Goal: Information Seeking & Learning: Learn about a topic

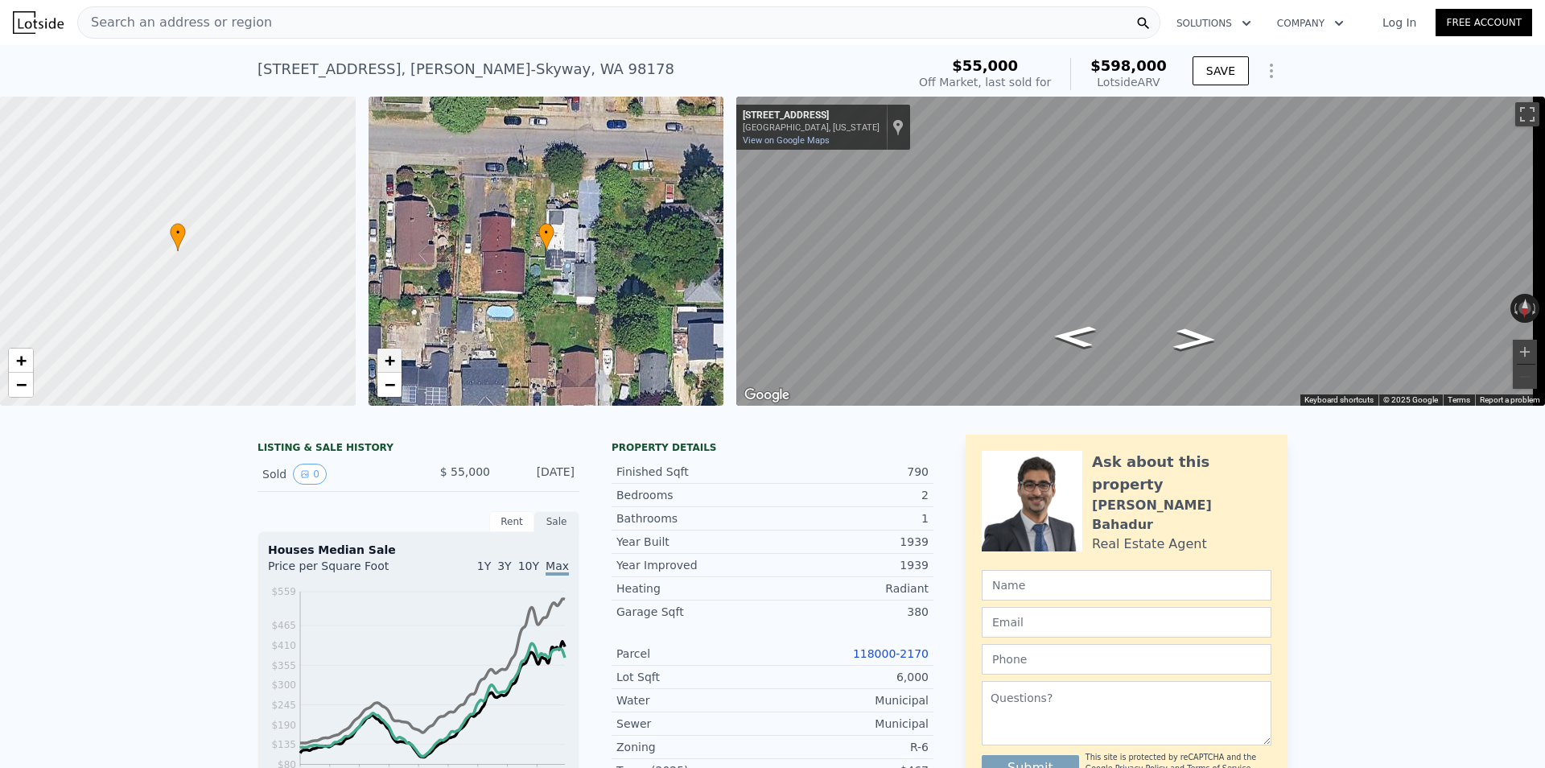
click at [396, 360] on link "+" at bounding box center [389, 360] width 24 height 24
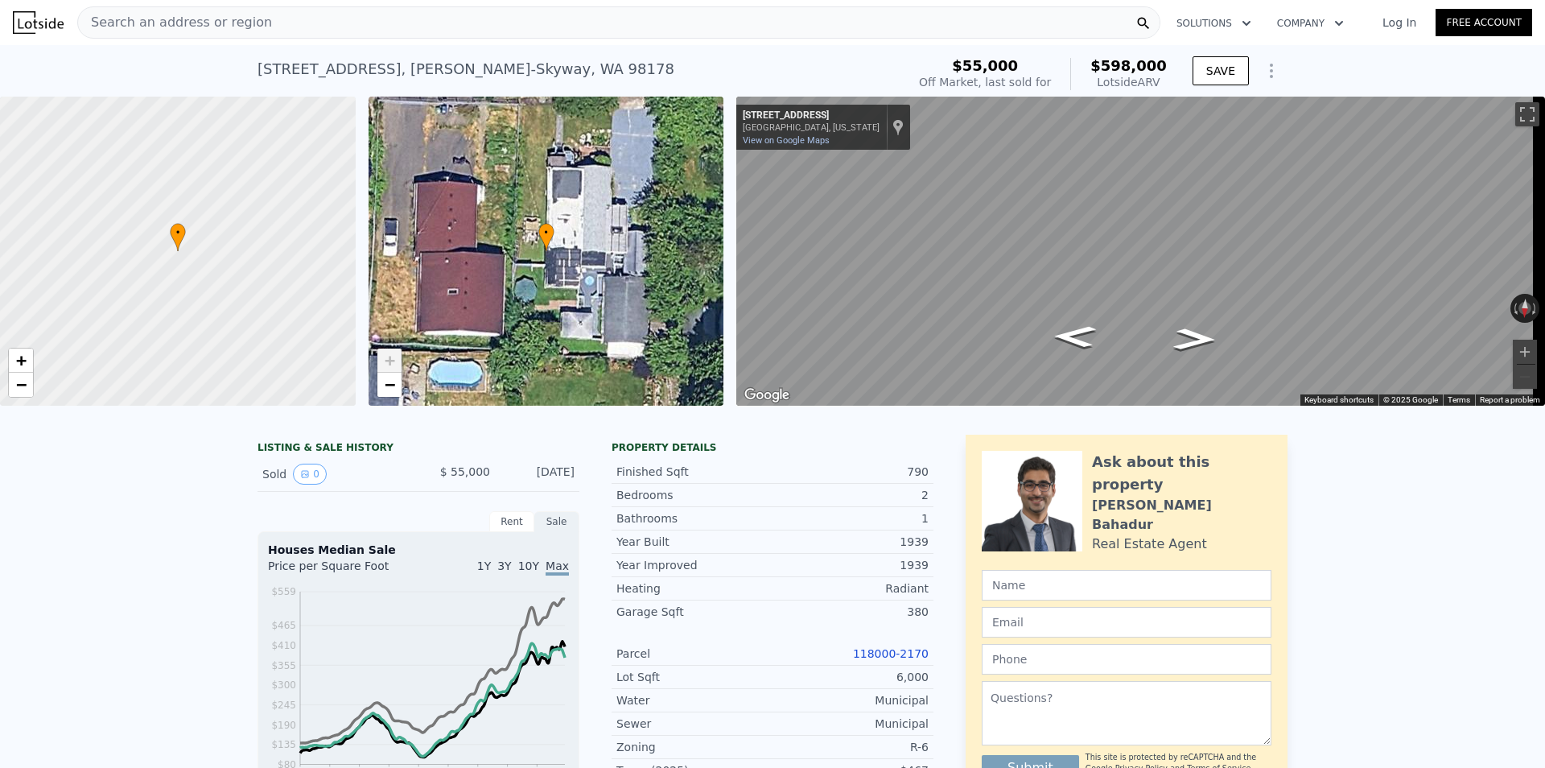
click at [396, 360] on link "+" at bounding box center [389, 360] width 24 height 24
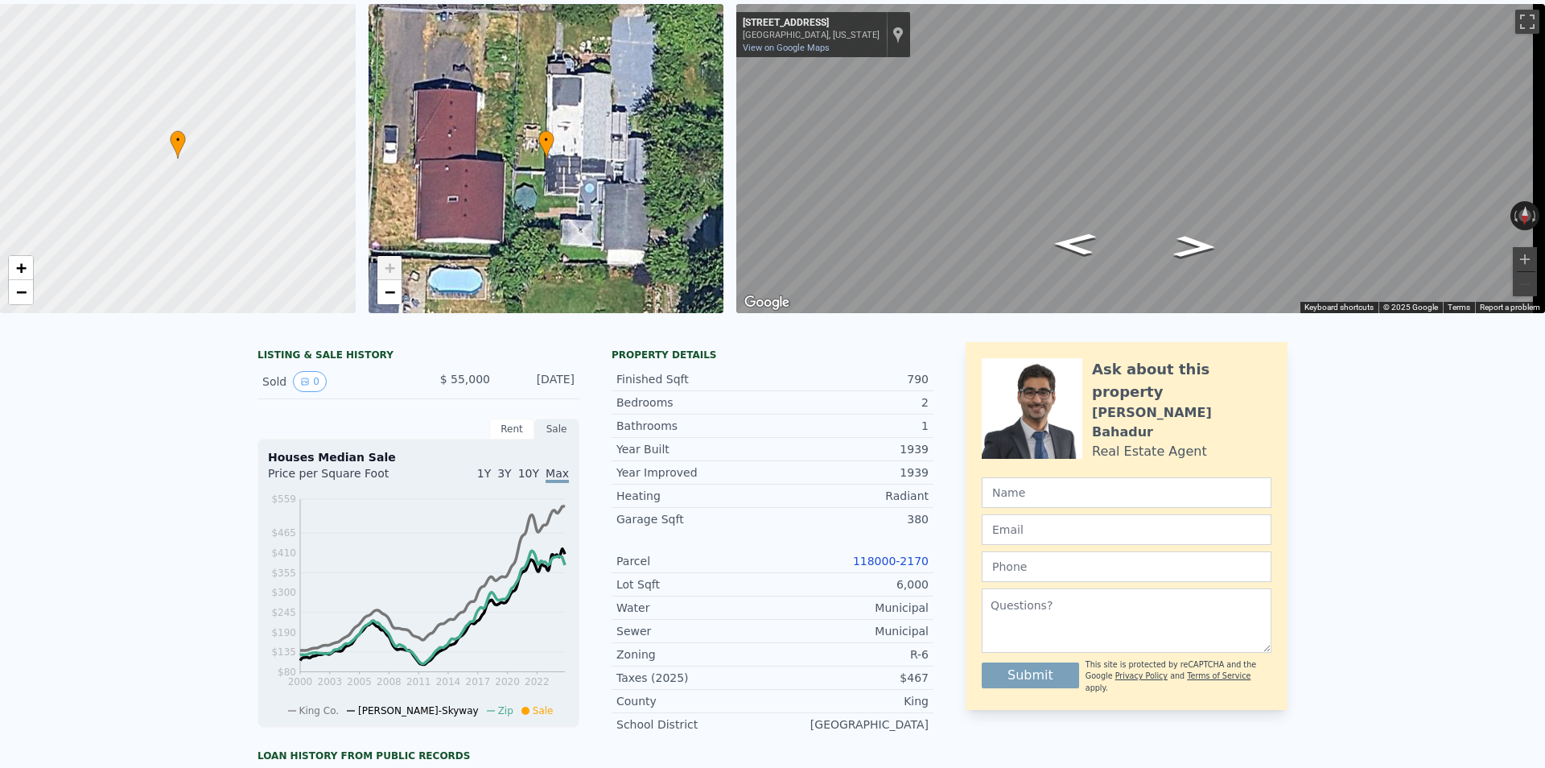
scroll to position [10, 0]
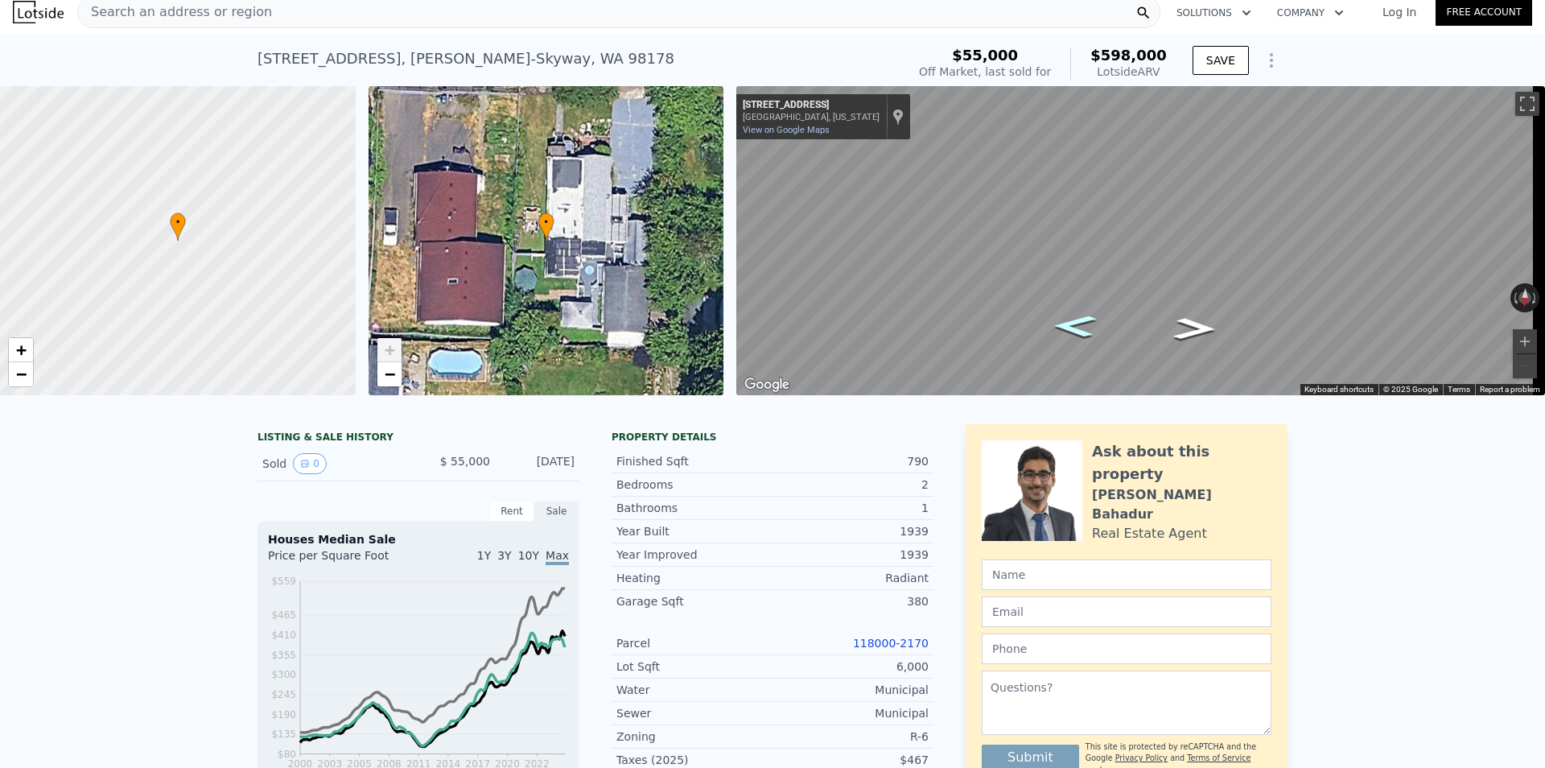
click at [1074, 332] on icon "Go East, S 116th St" at bounding box center [1075, 326] width 80 height 32
click at [1515, 103] on button "Toggle fullscreen view" at bounding box center [1527, 104] width 24 height 24
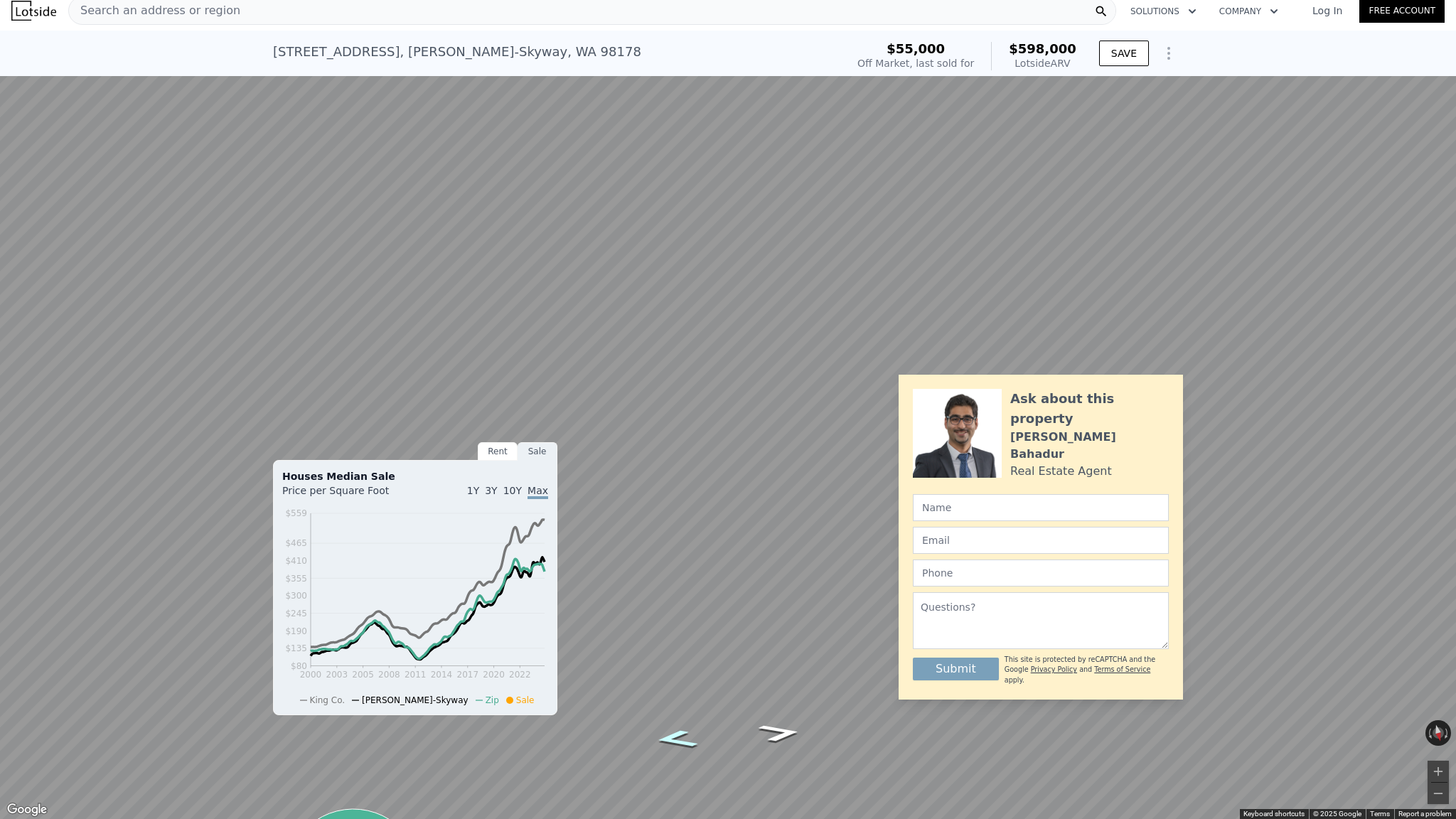
click at [671, 678] on icon "Go East, S 116th St" at bounding box center [675, 739] width 80 height 27
click at [688, 678] on icon "Go North, 85th Ave S" at bounding box center [697, 679] width 107 height 30
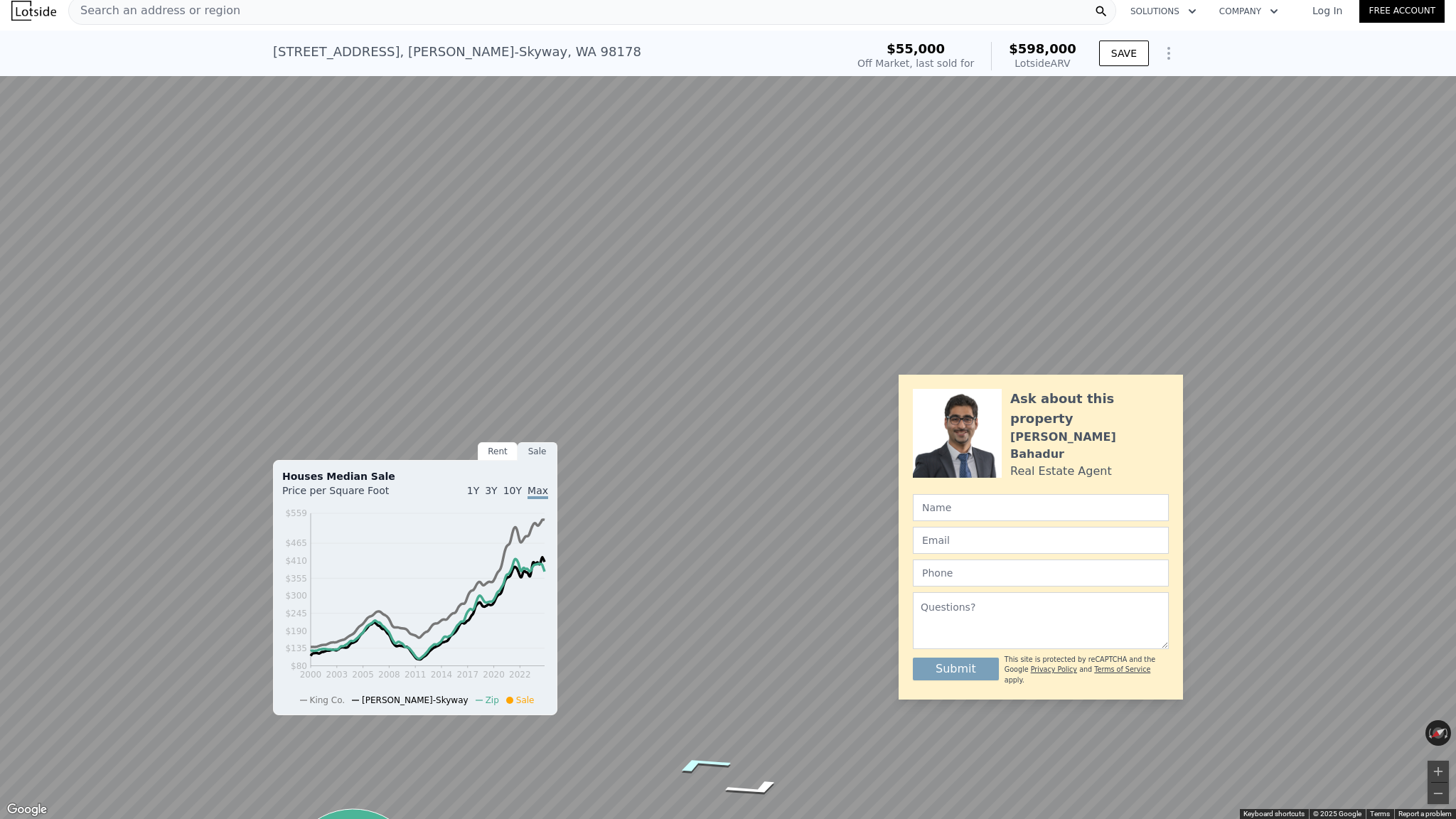
click at [717, 678] on icon "Go East, S 116th St" at bounding box center [701, 763] width 106 height 26
click at [716, 678] on icon "Go East, S 116th St" at bounding box center [701, 763] width 106 height 26
click at [702, 678] on icon "Go East, S 116th St" at bounding box center [701, 763] width 106 height 26
click at [770, 678] on icon "Go West, S 116th St" at bounding box center [765, 766] width 105 height 27
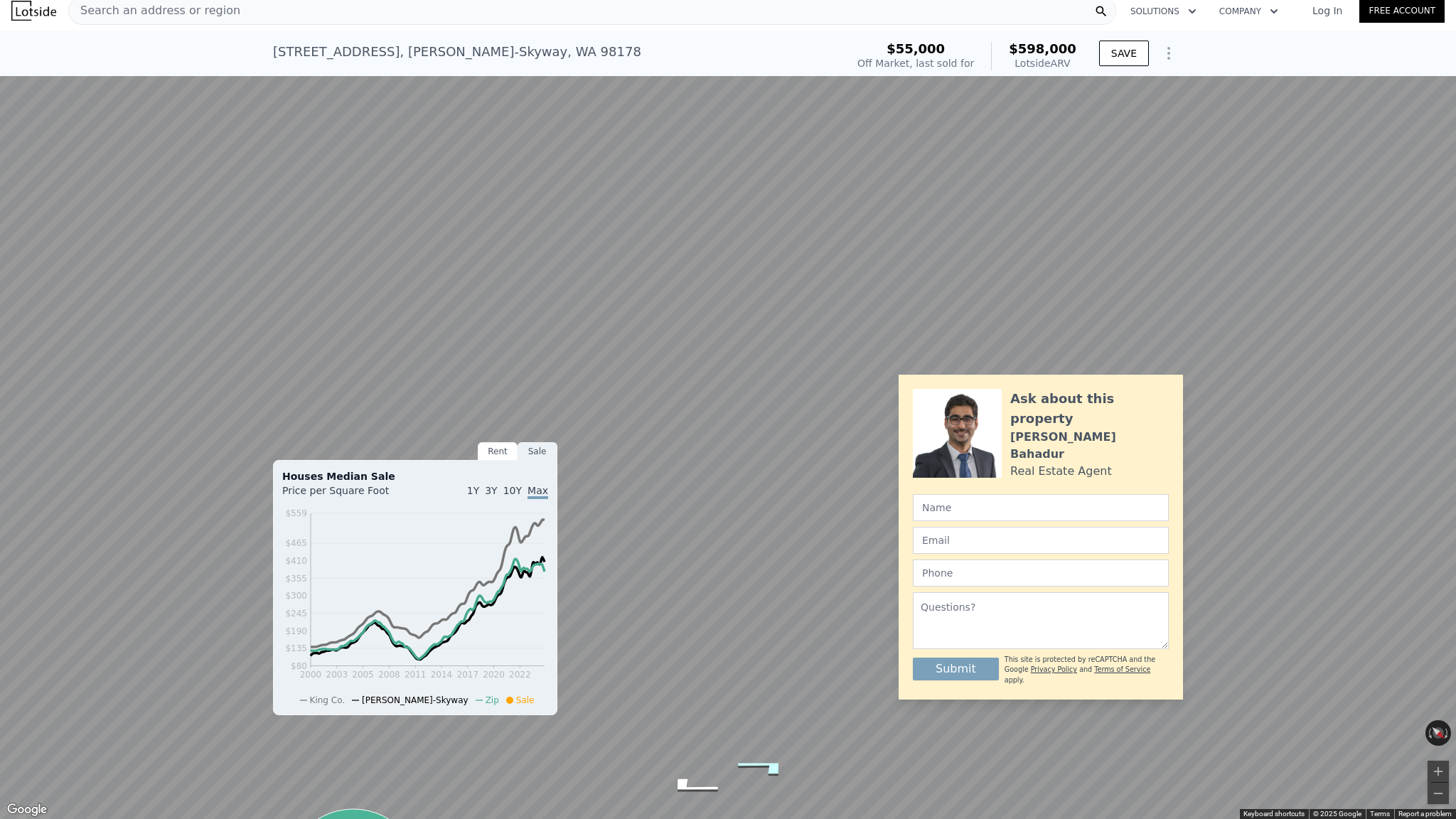
click at [770, 678] on icon "Go West, S 116th St" at bounding box center [765, 766] width 105 height 27
click at [738, 660] on icon "Go North, 85th Ave S" at bounding box center [721, 664] width 93 height 22
click at [1364, 12] on button "Toggle fullscreen view" at bounding box center [1440, 16] width 21 height 21
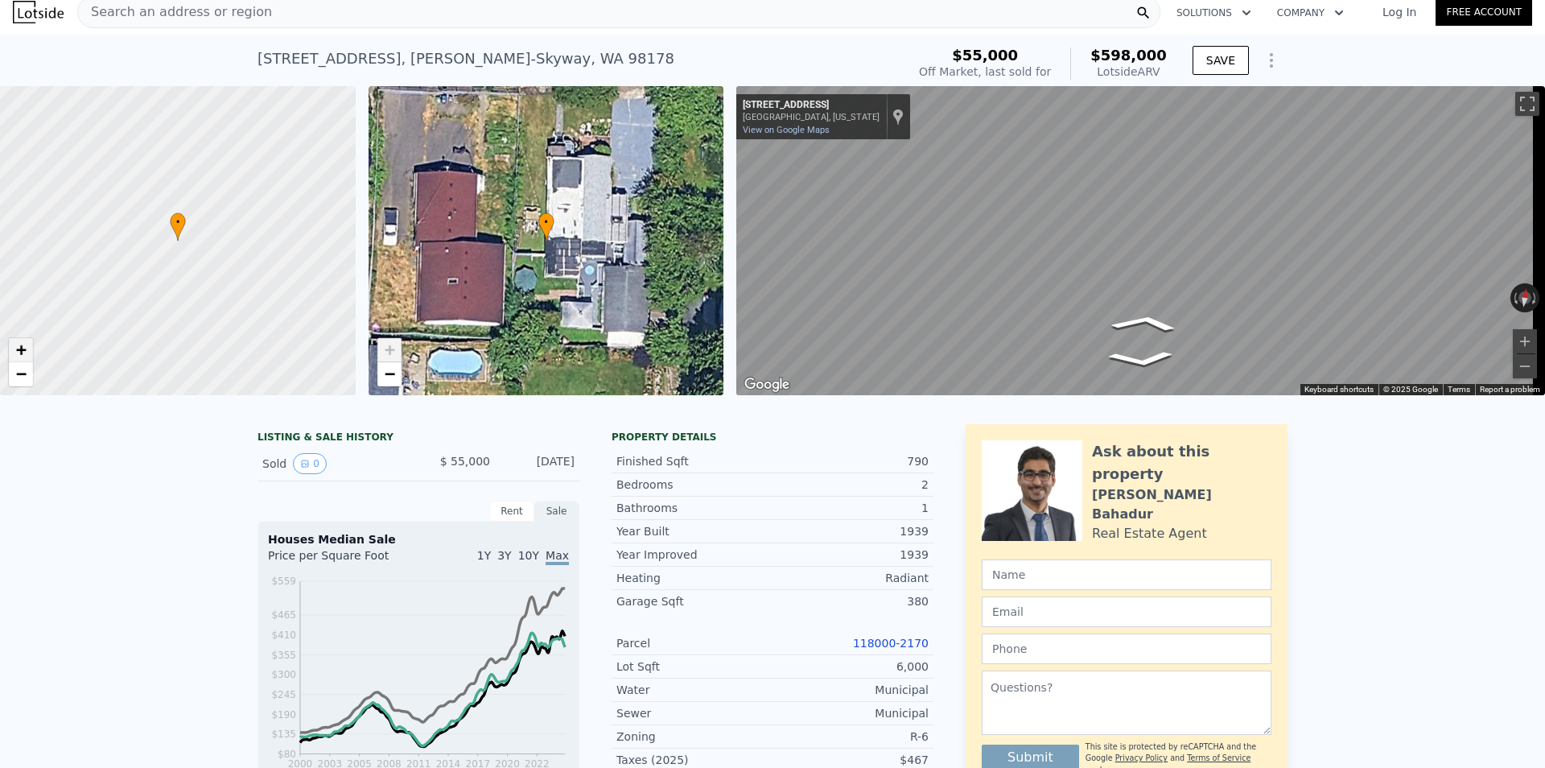
click at [18, 351] on span "+" at bounding box center [21, 350] width 10 height 20
click at [574, 241] on div "• + − • + − ← Move left → Move right ↑ Move up ↓ Move down + Zoom in - Zoom out…" at bounding box center [772, 240] width 1545 height 309
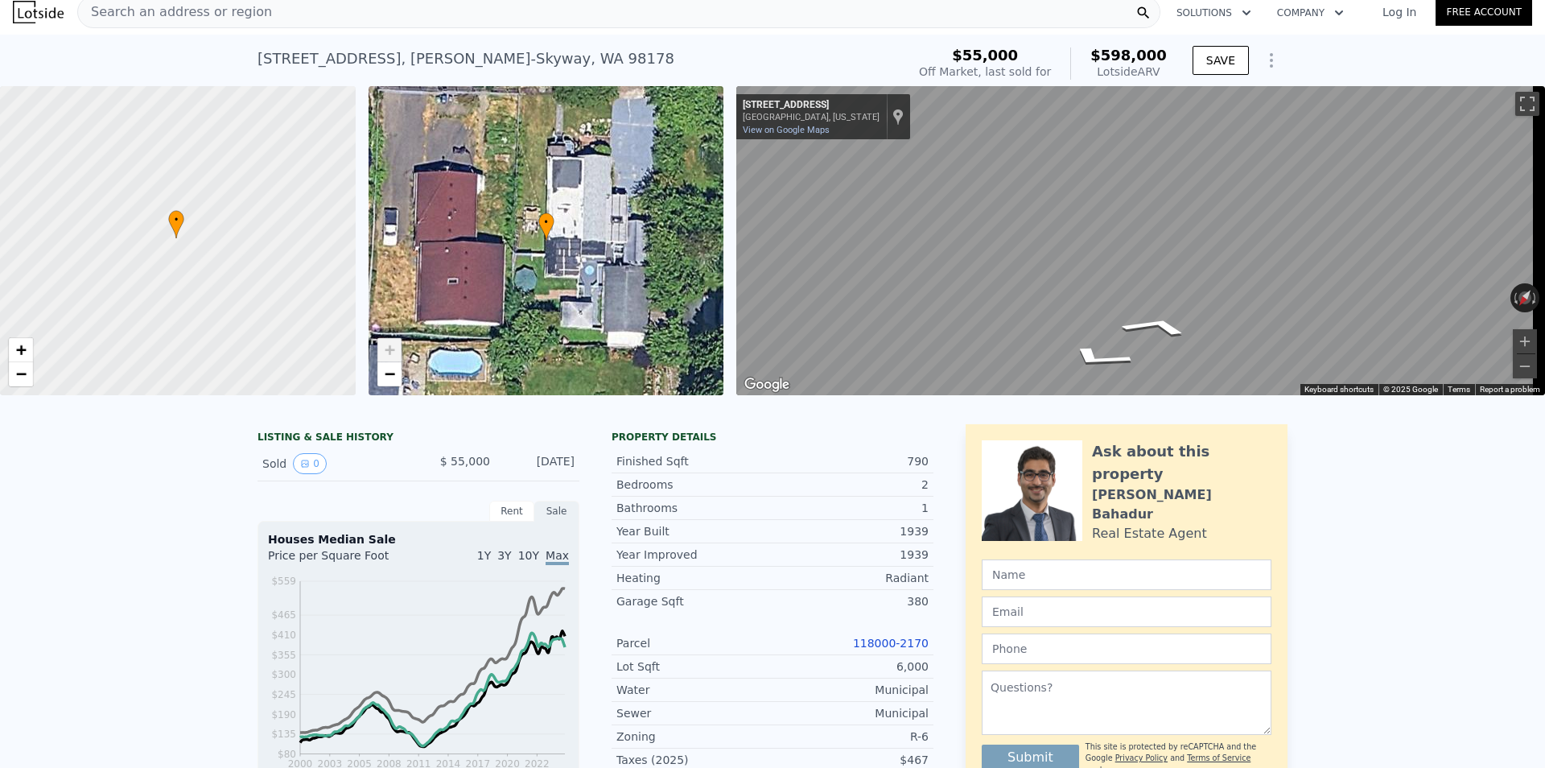
click at [801, 315] on div "Map" at bounding box center [1140, 240] width 809 height 309
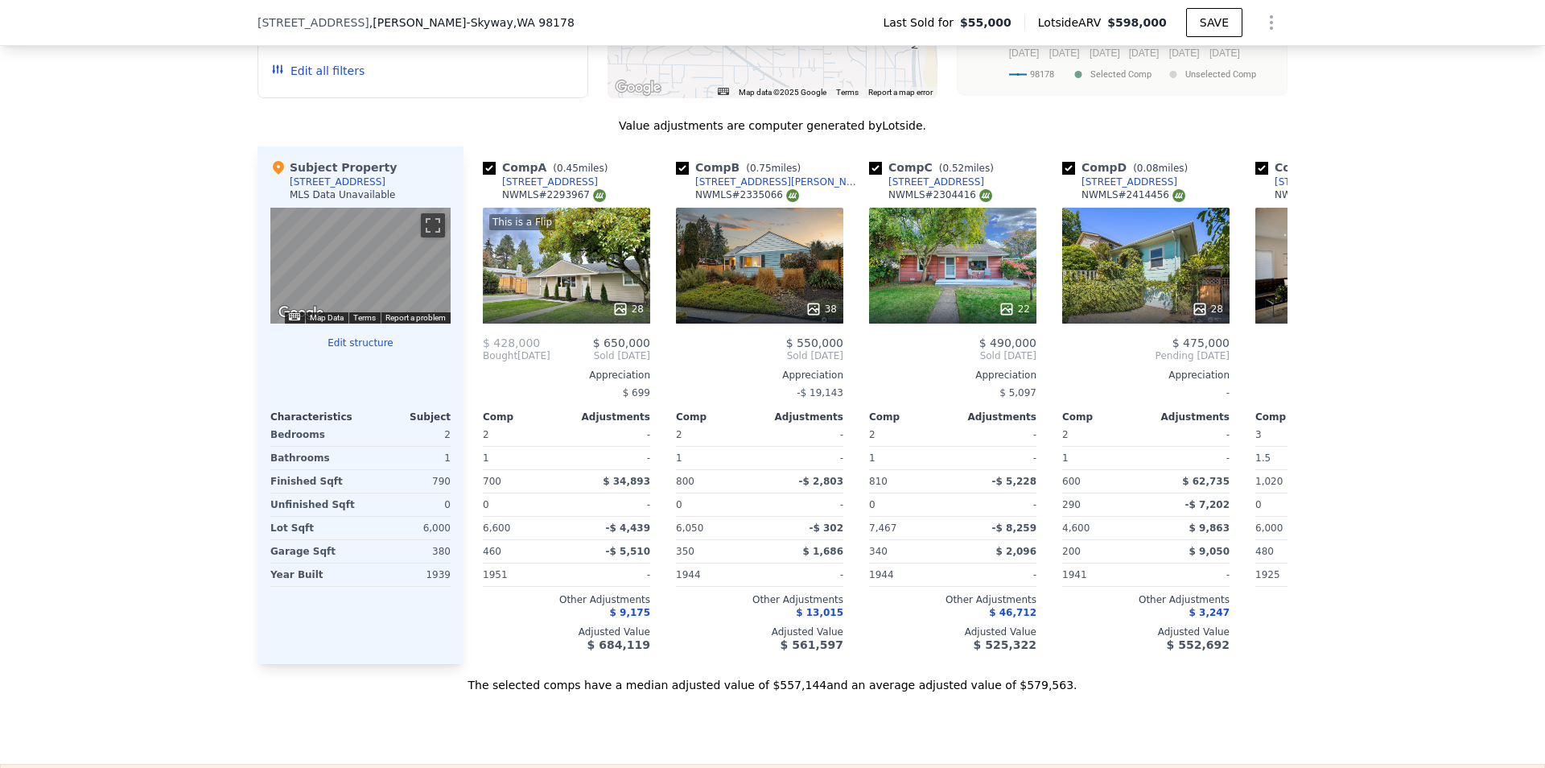
scroll to position [1316, 0]
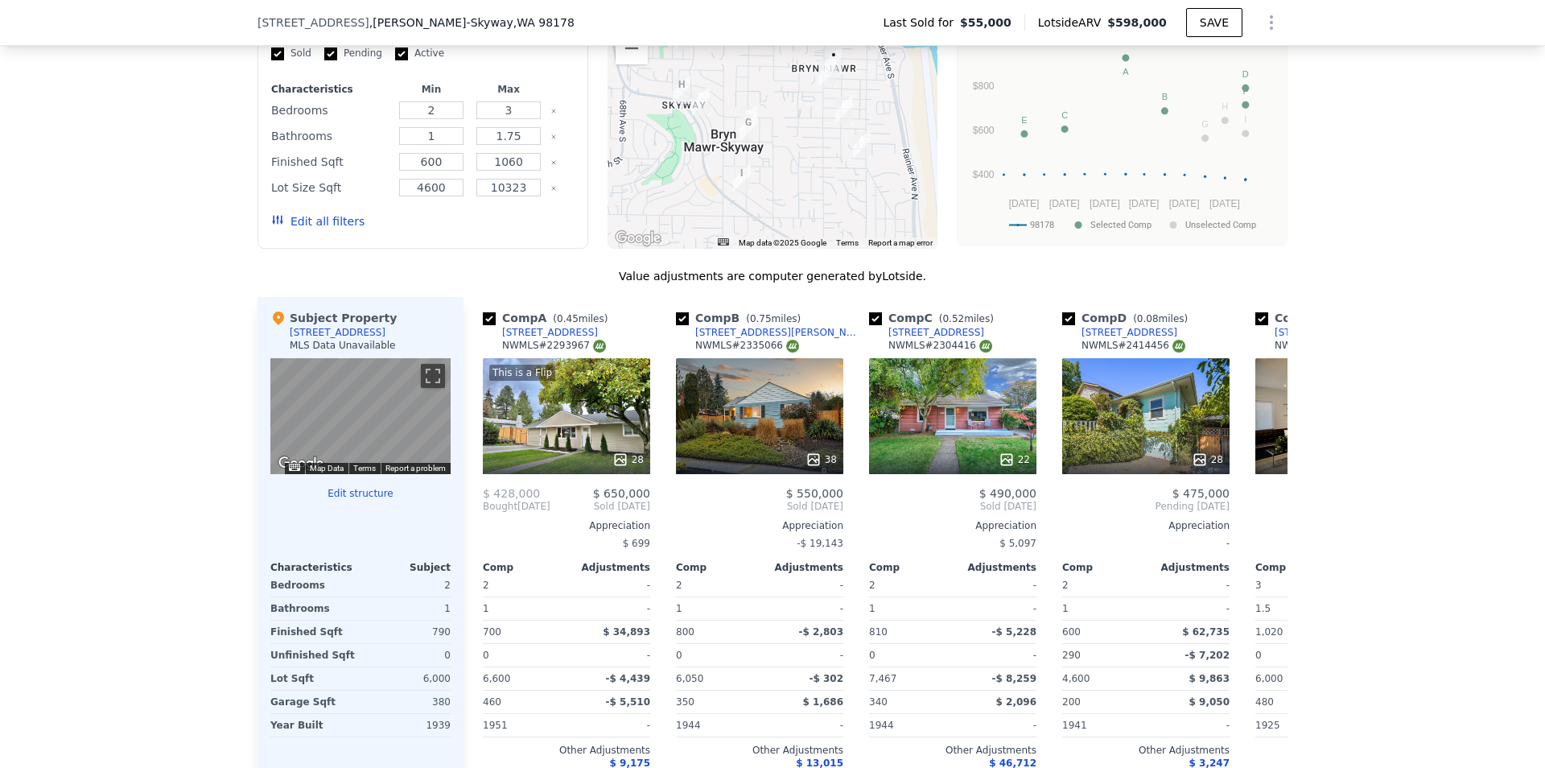
click at [330, 229] on button "Edit all filters" at bounding box center [317, 221] width 93 height 16
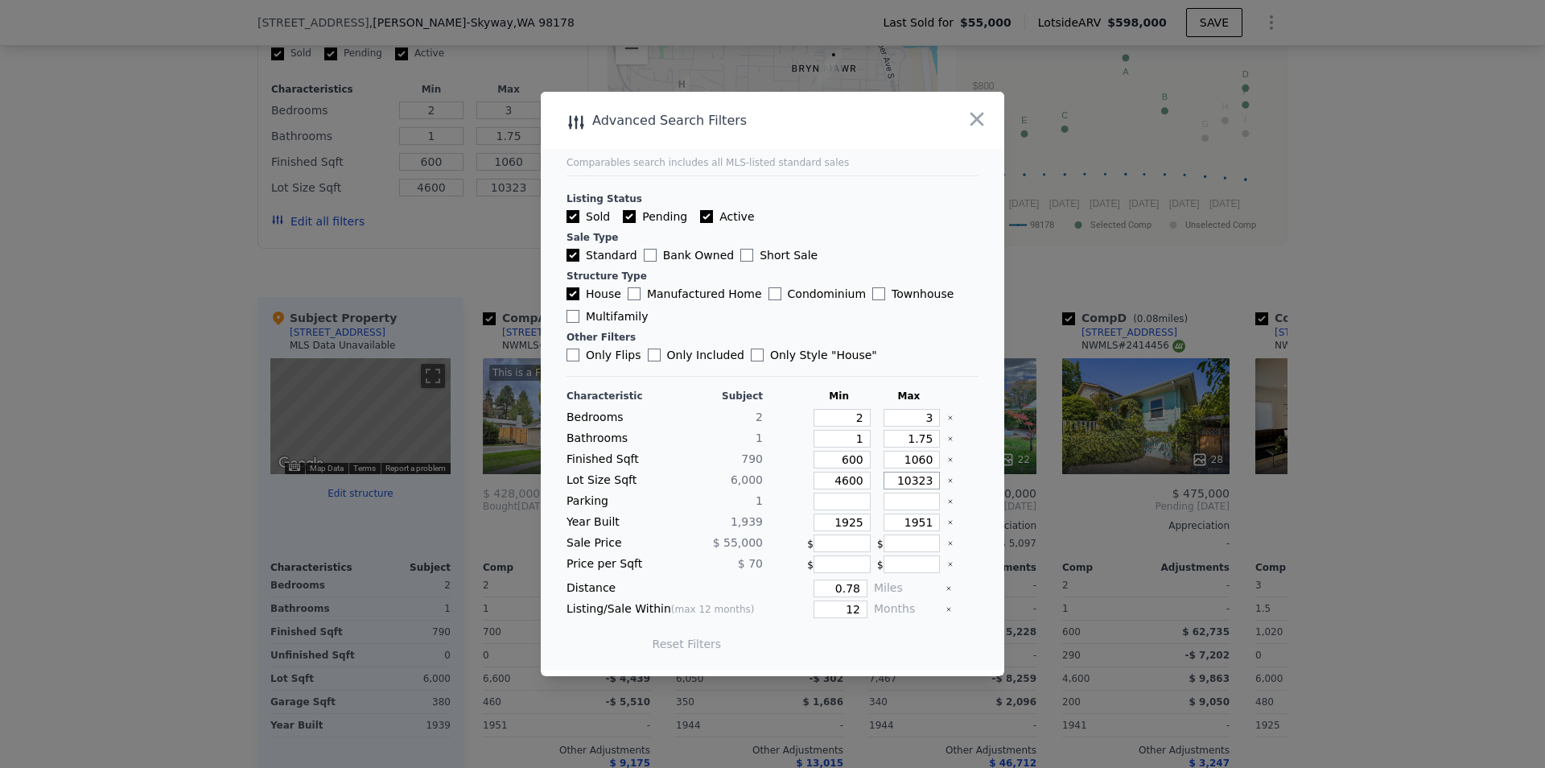
click at [900, 480] on input "10323" at bounding box center [911, 480] width 57 height 18
type input "1323"
type input "13238"
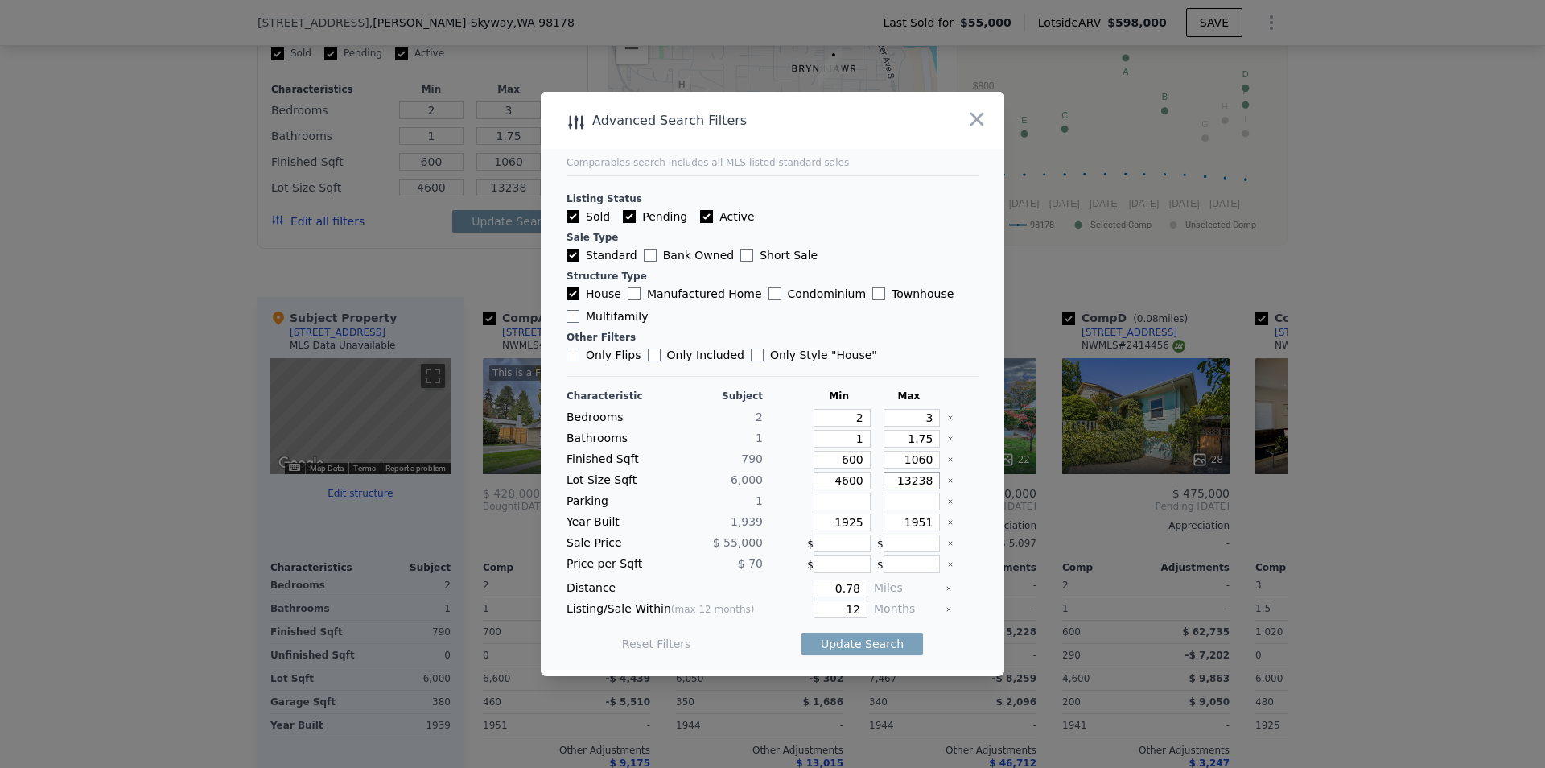
click at [903, 475] on input "13238" at bounding box center [911, 480] width 57 height 18
type input "1238"
type input "238"
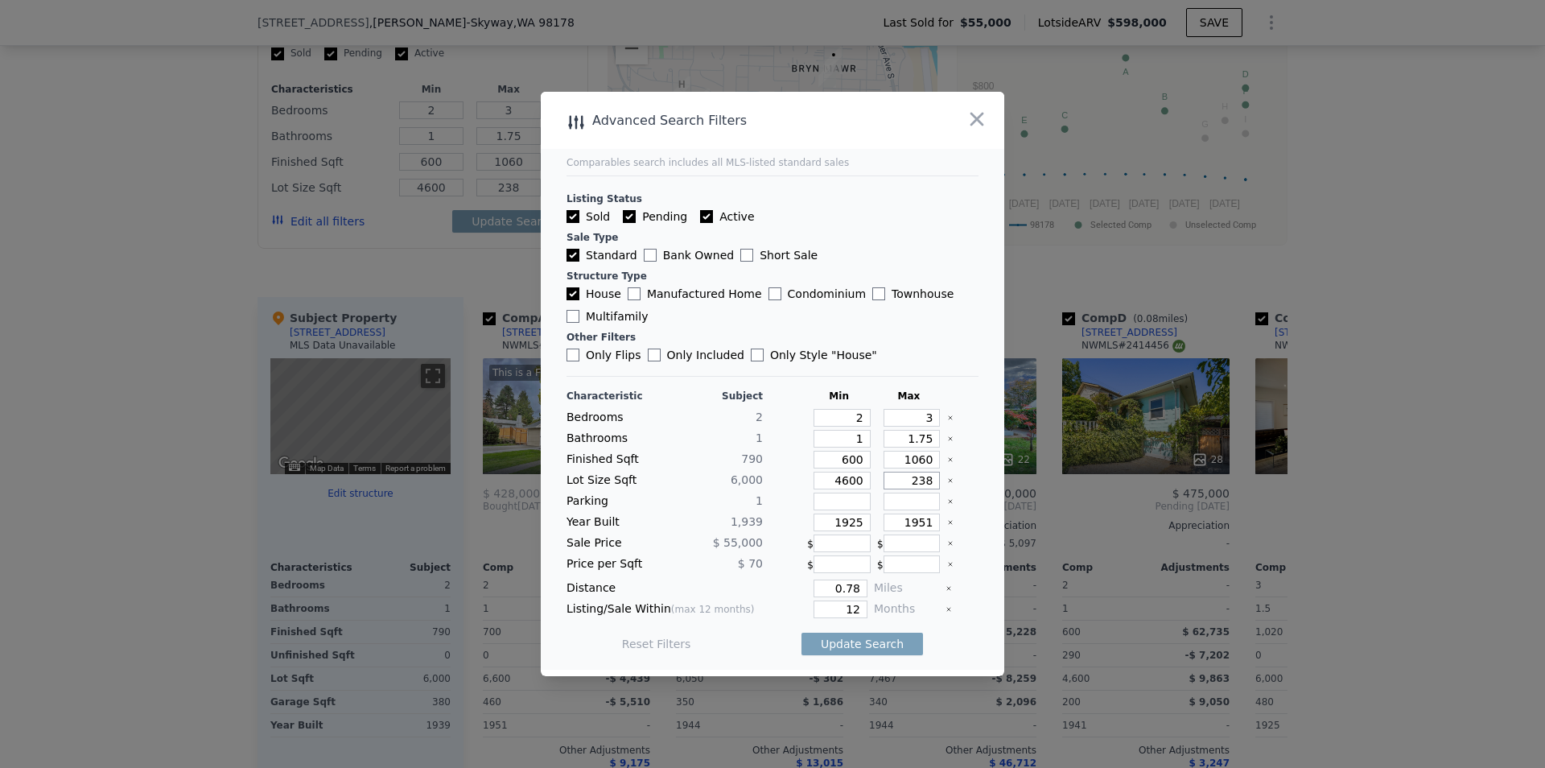
type input "8238"
click at [899, 458] on input "1060" at bounding box center [911, 460] width 57 height 18
type input "060"
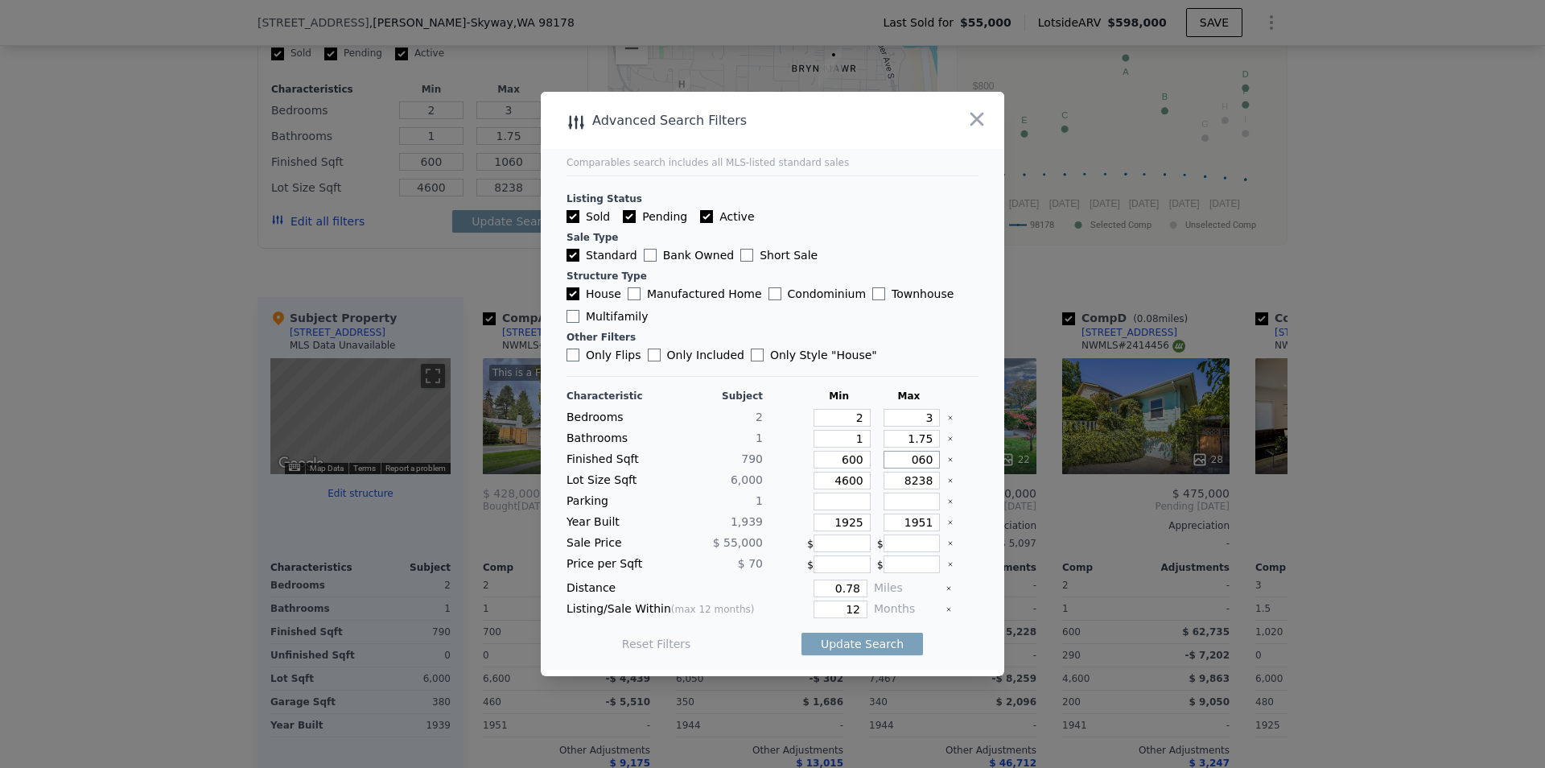
type input "60"
type input "609"
type input "6"
type input "60"
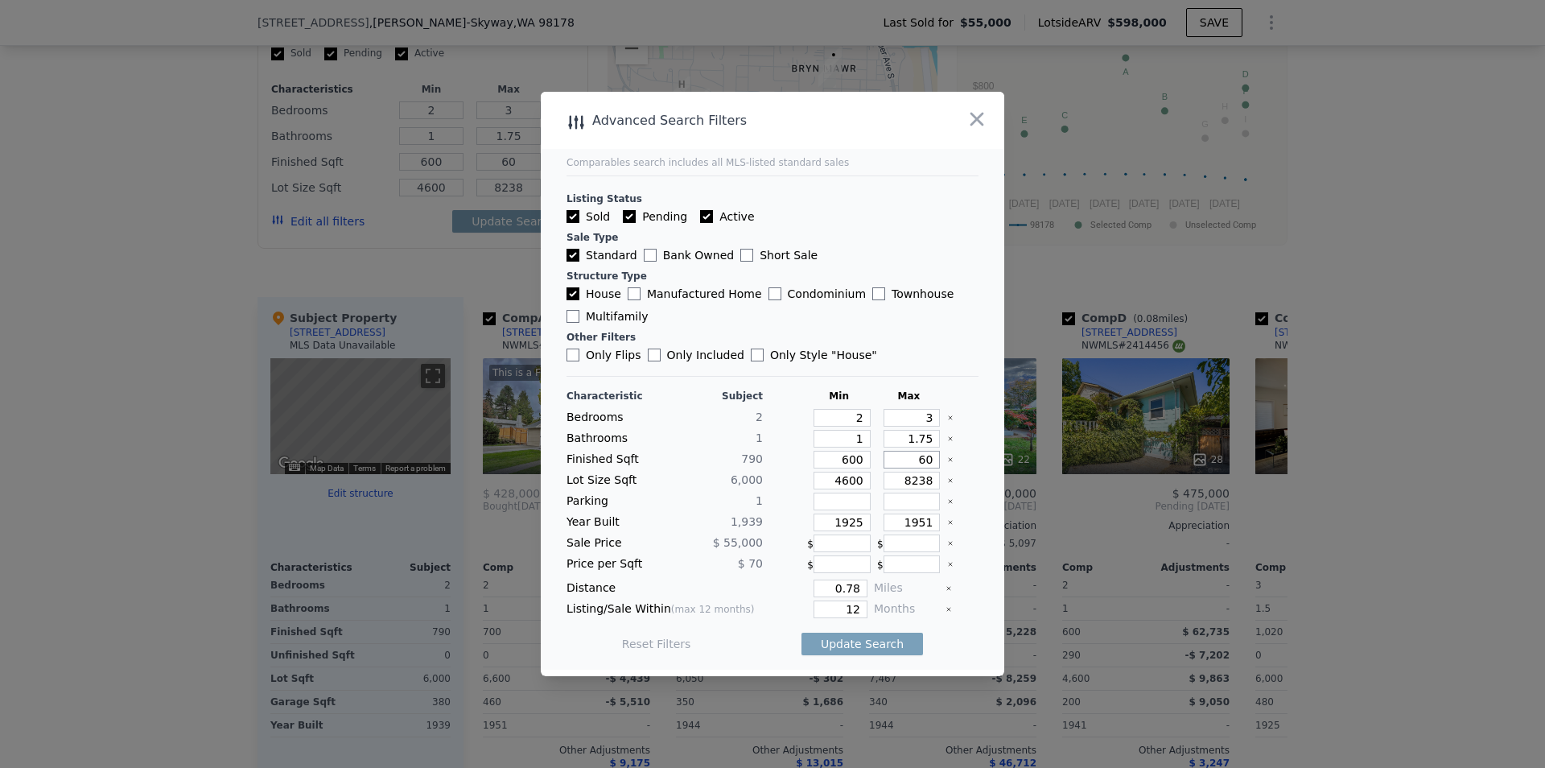
type input "6"
type input "9"
type input "96"
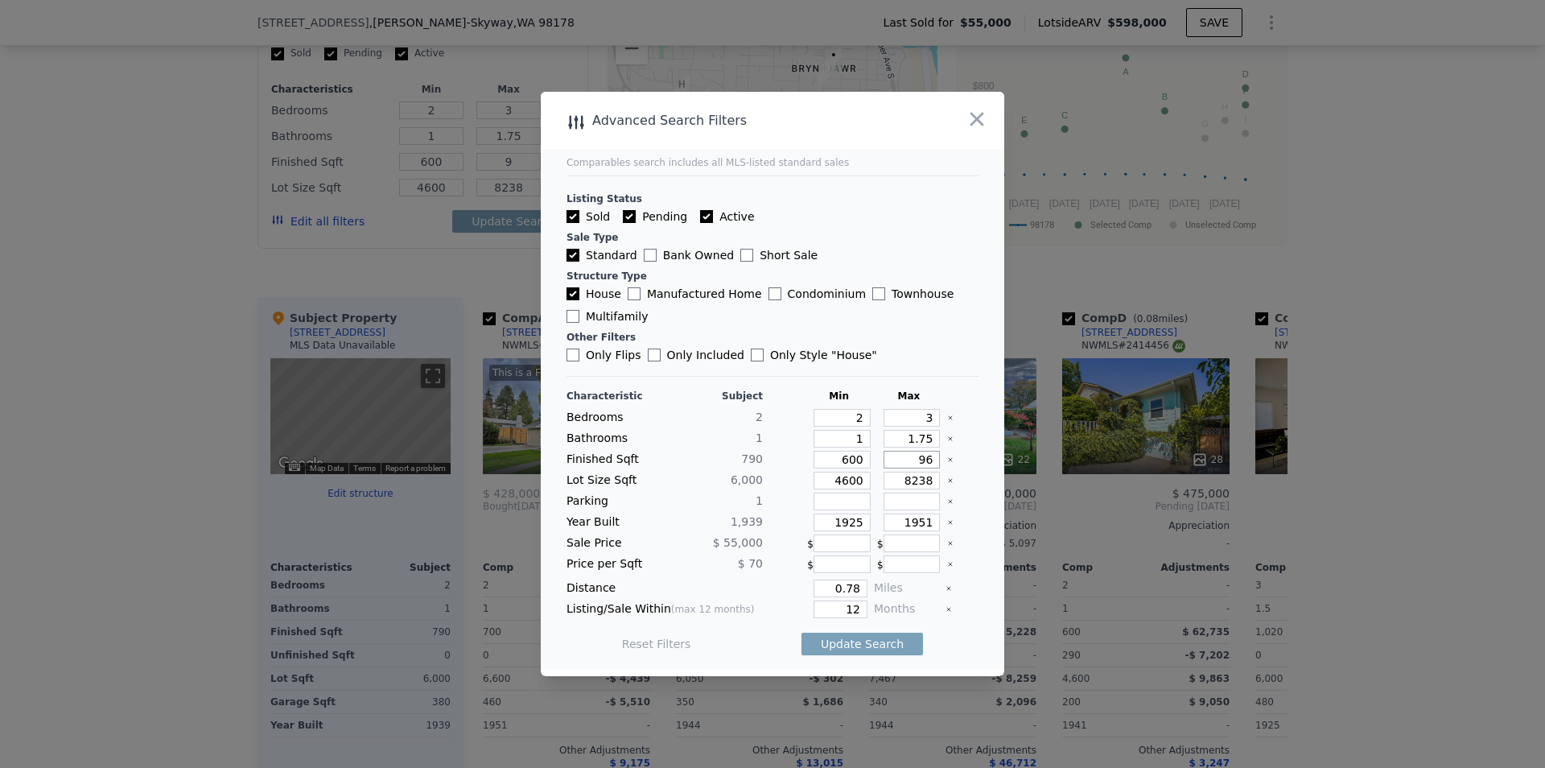
type input "96"
type input "960"
drag, startPoint x: 855, startPoint y: 607, endPoint x: 790, endPoint y: 610, distance: 65.2
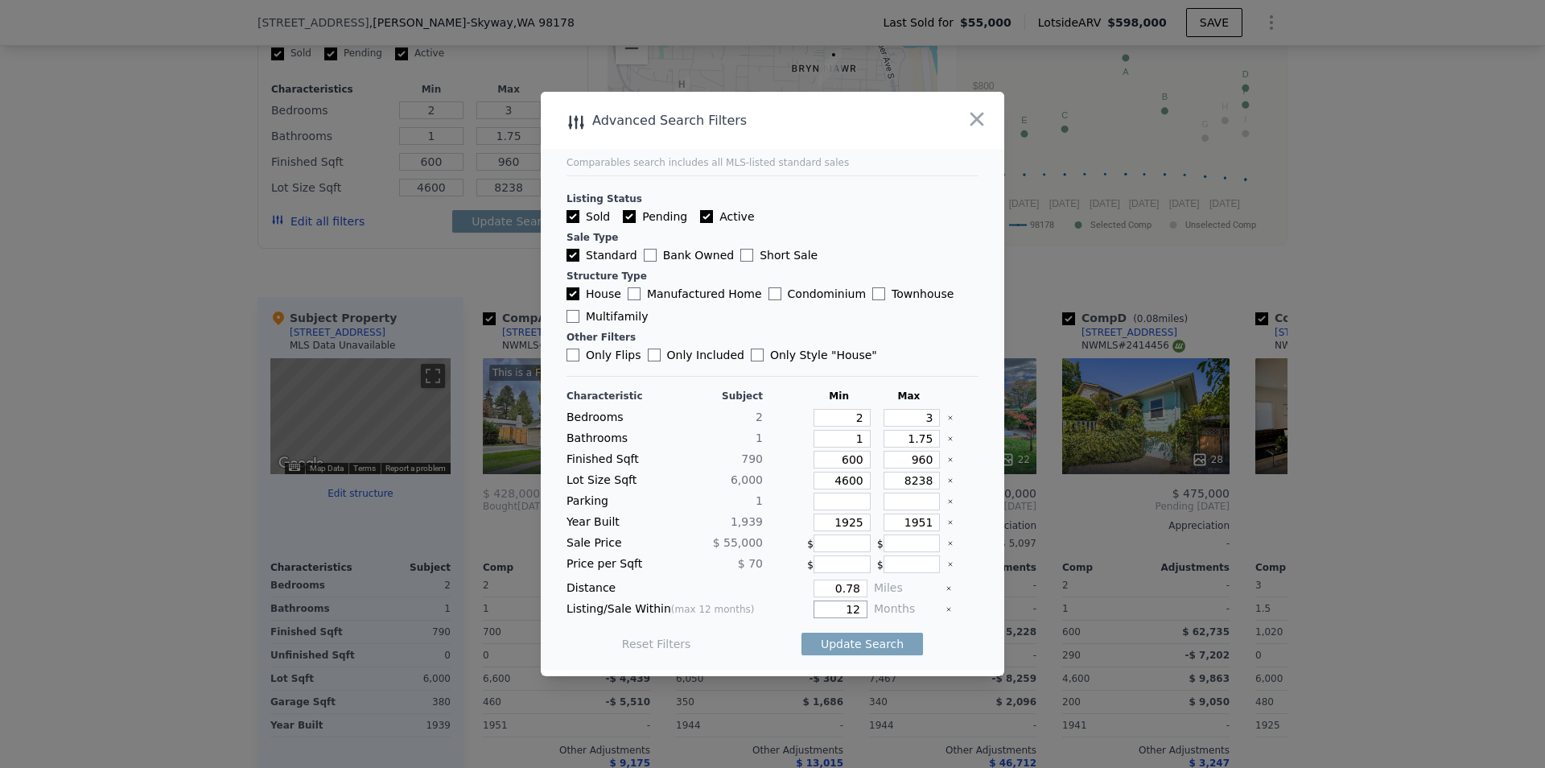
click at [790, 610] on div "12" at bounding box center [818, 609] width 98 height 18
type input "6"
click at [846, 651] on button "Update Search" at bounding box center [861, 643] width 121 height 23
checkbox input "false"
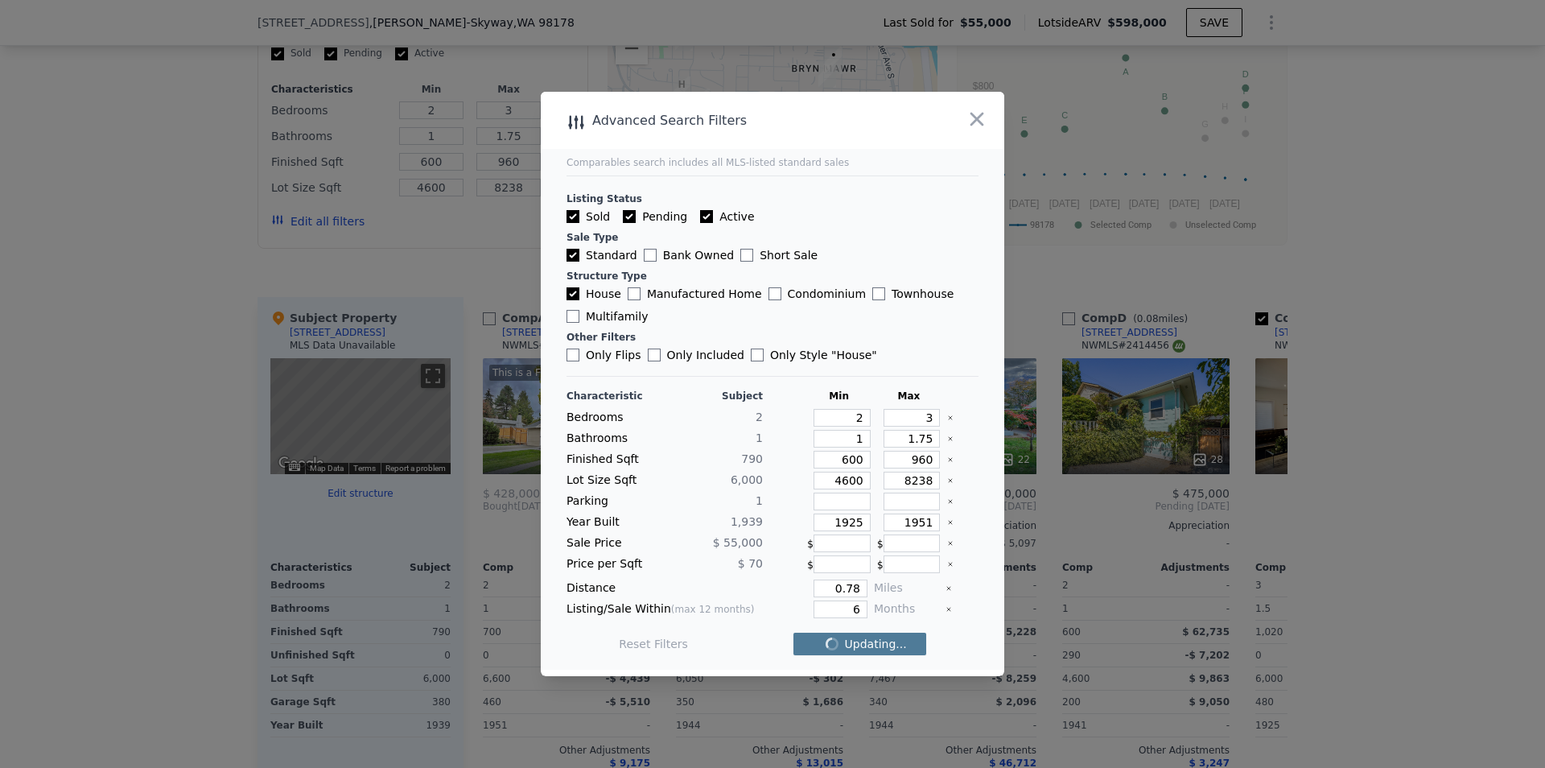
checkbox input "false"
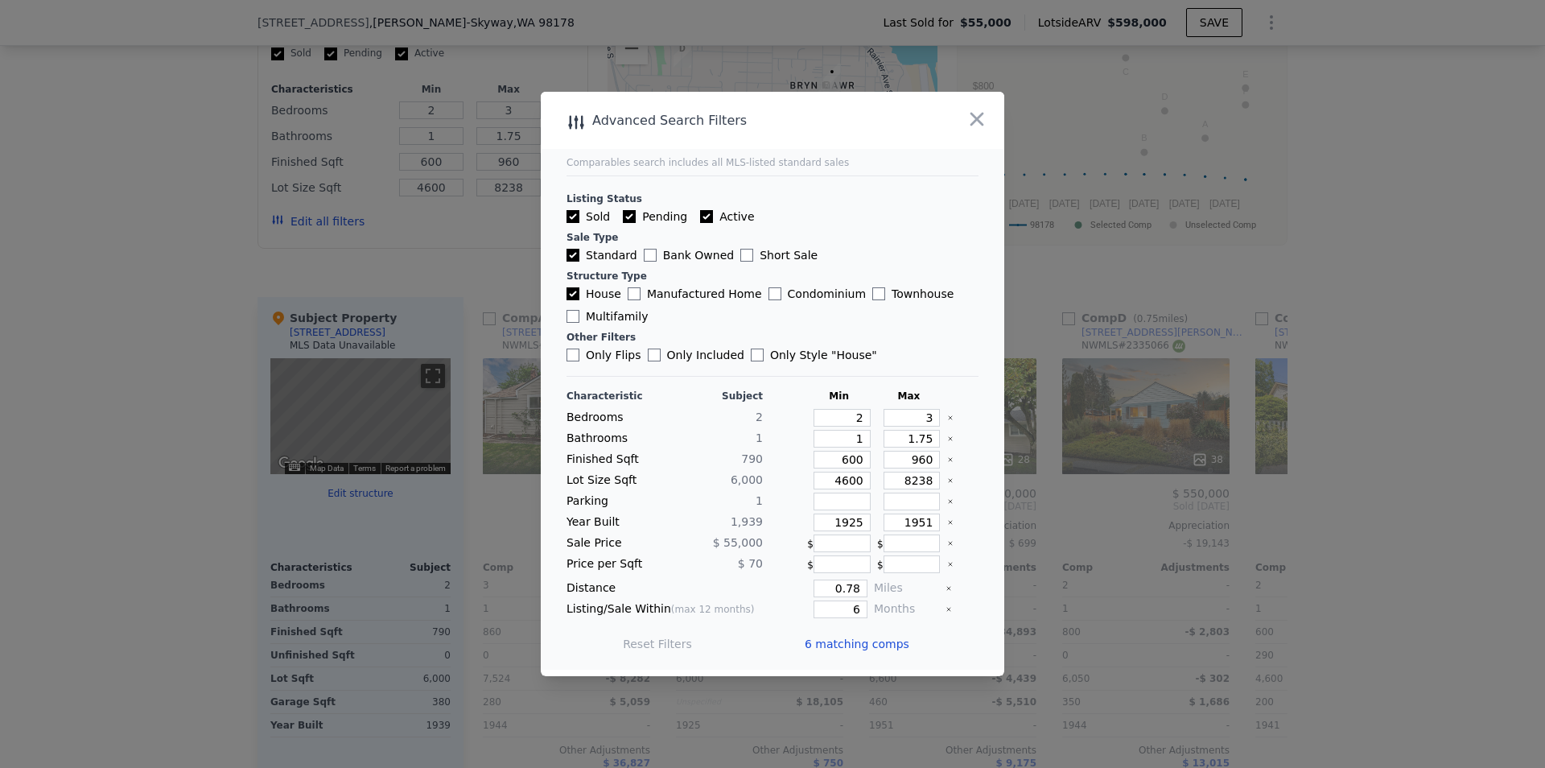
click at [846, 644] on span "6 matching comps" at bounding box center [857, 644] width 105 height 16
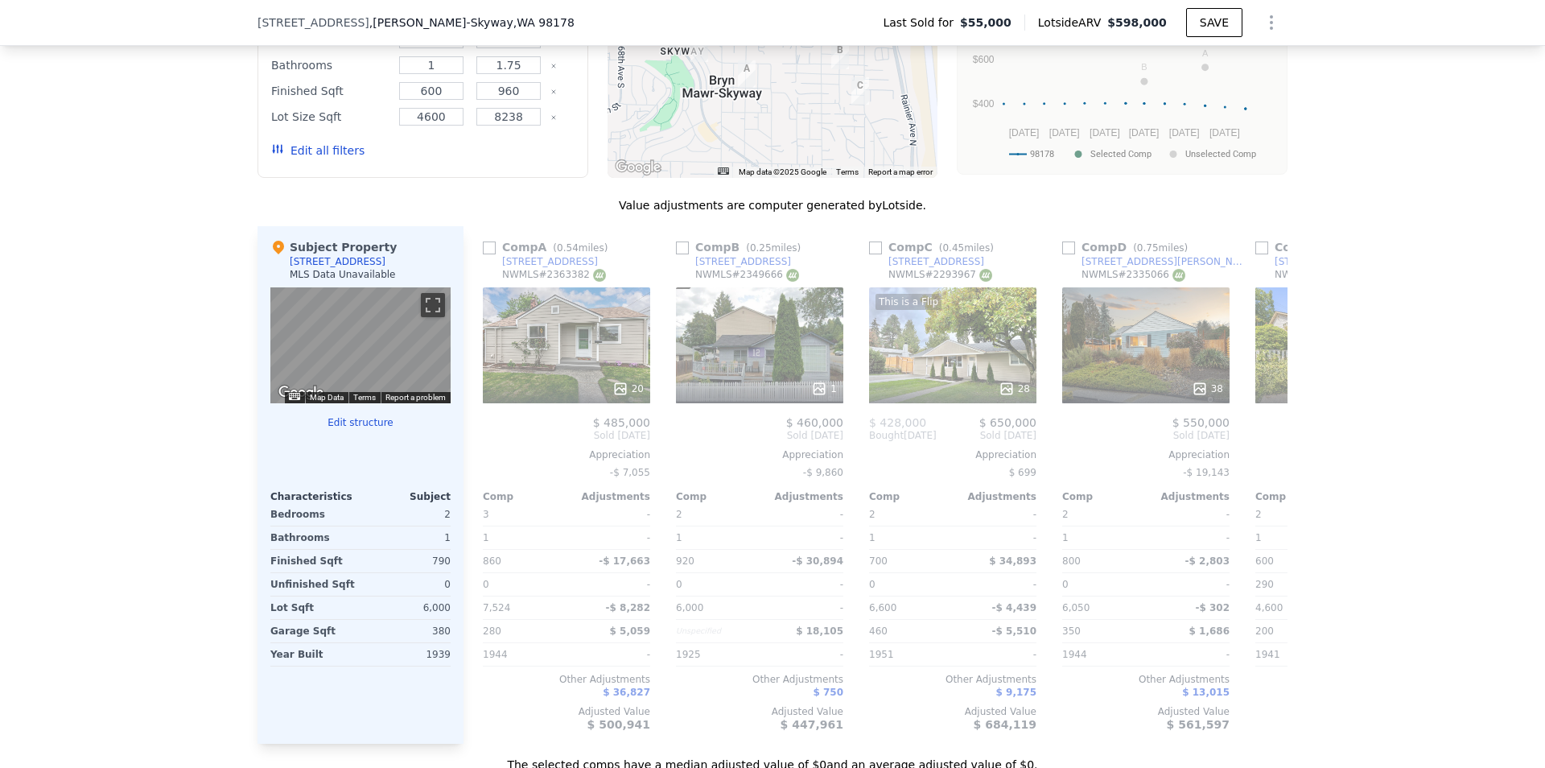
scroll to position [1453, 0]
